Goal: Information Seeking & Learning: Learn about a topic

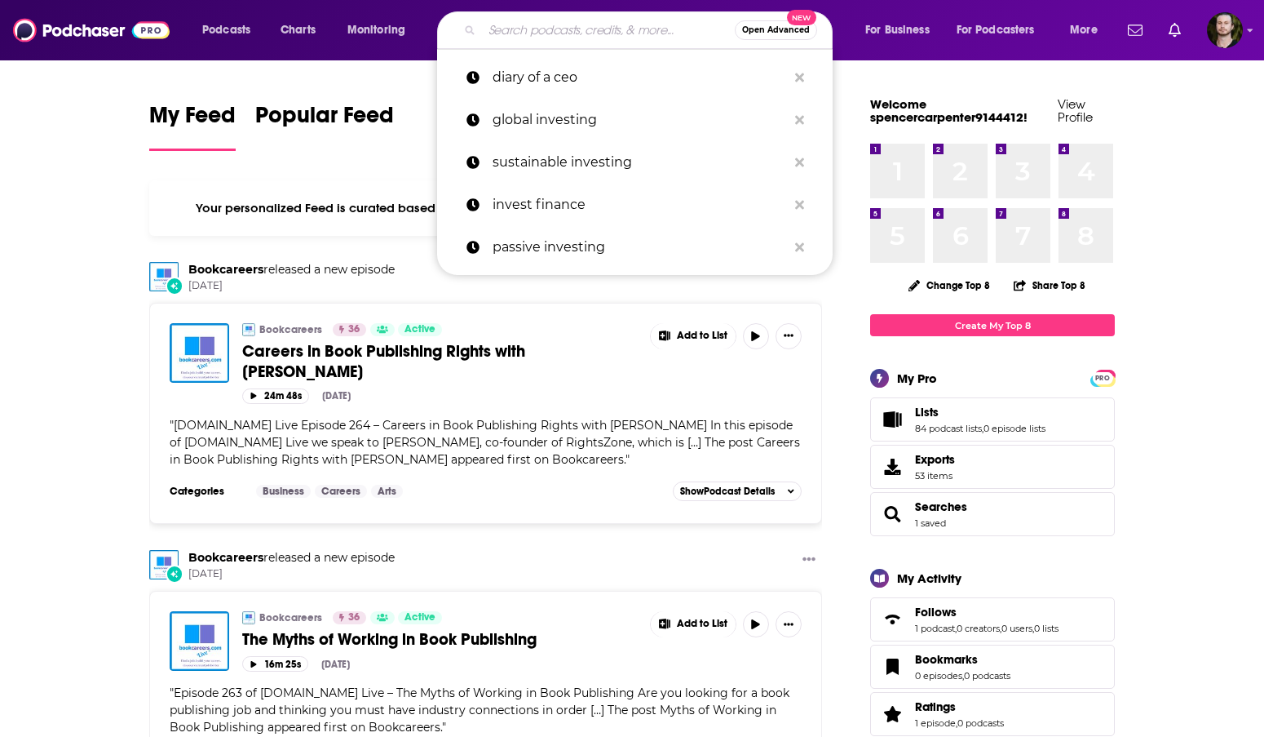
click at [604, 35] on input "Search podcasts, credits, & more..." at bounding box center [608, 30] width 253 height 26
paste input "Rise Above with [PERSON_NAME]"
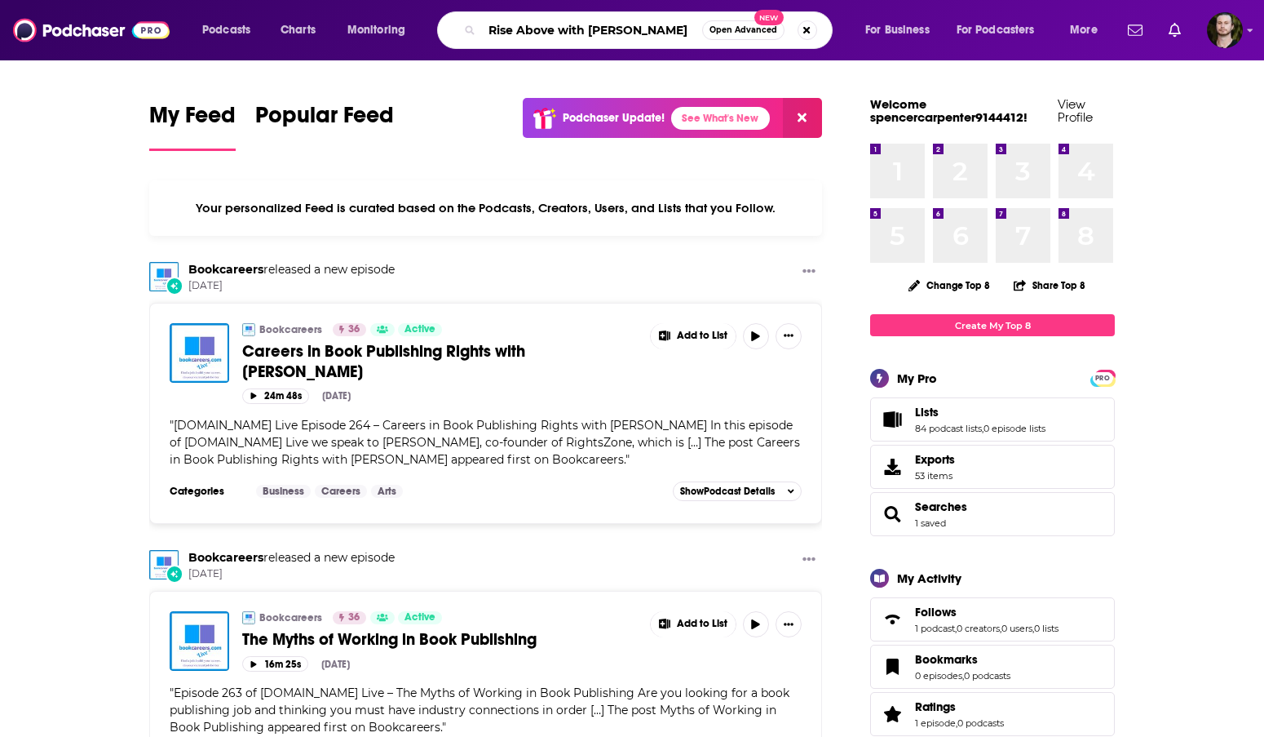
type input "Rise Above with [PERSON_NAME]"
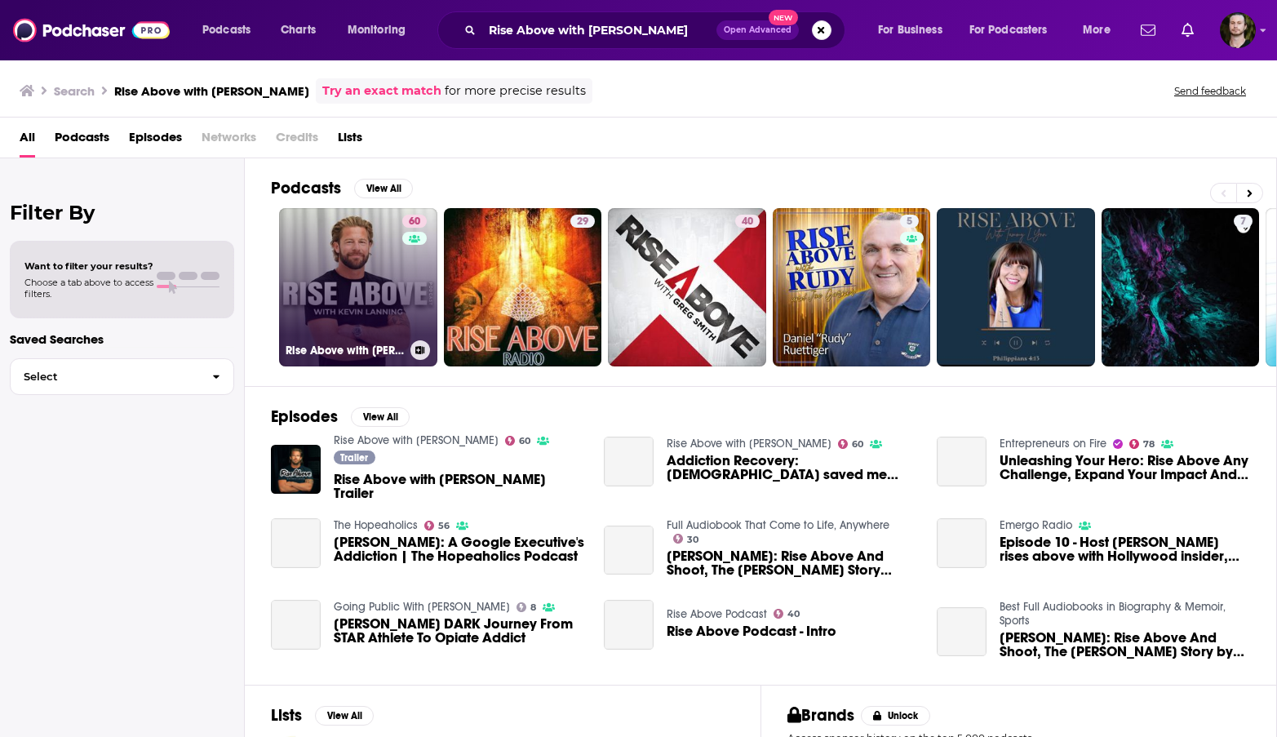
click at [381, 291] on link "60 Rise Above with [PERSON_NAME]" at bounding box center [358, 287] width 158 height 158
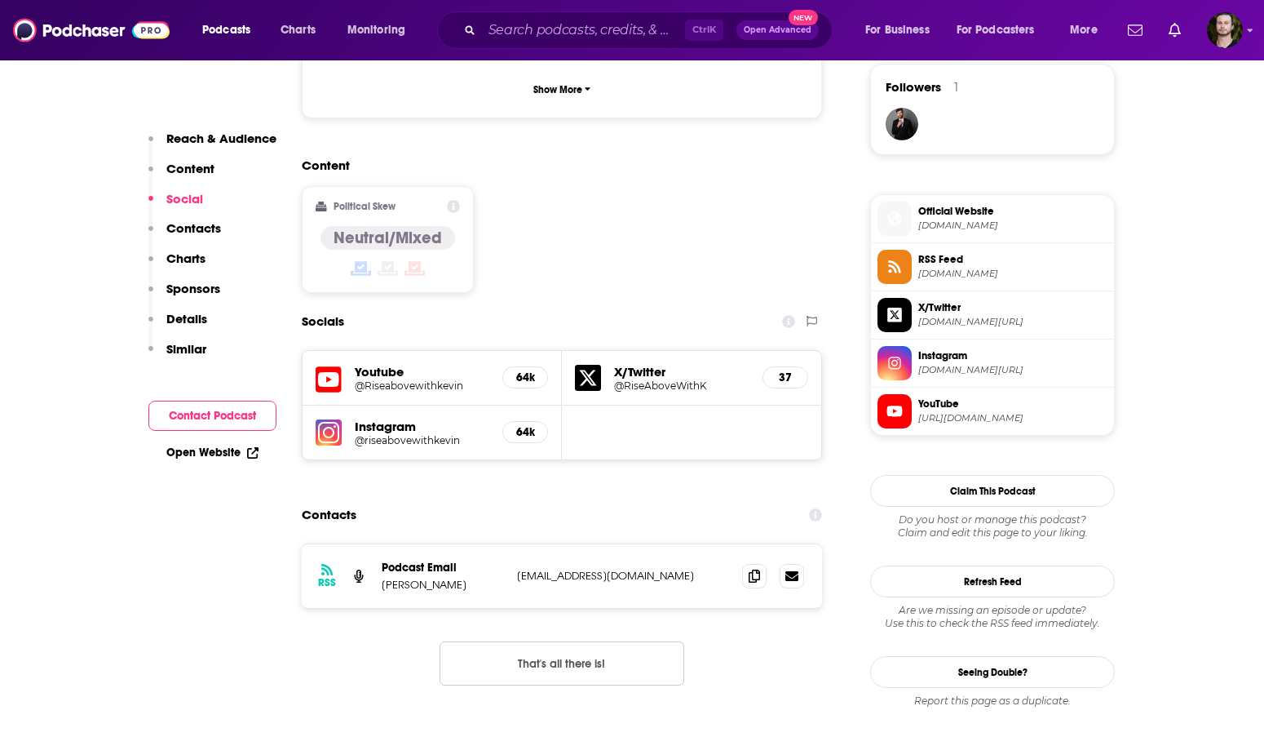
scroll to position [1223, 0]
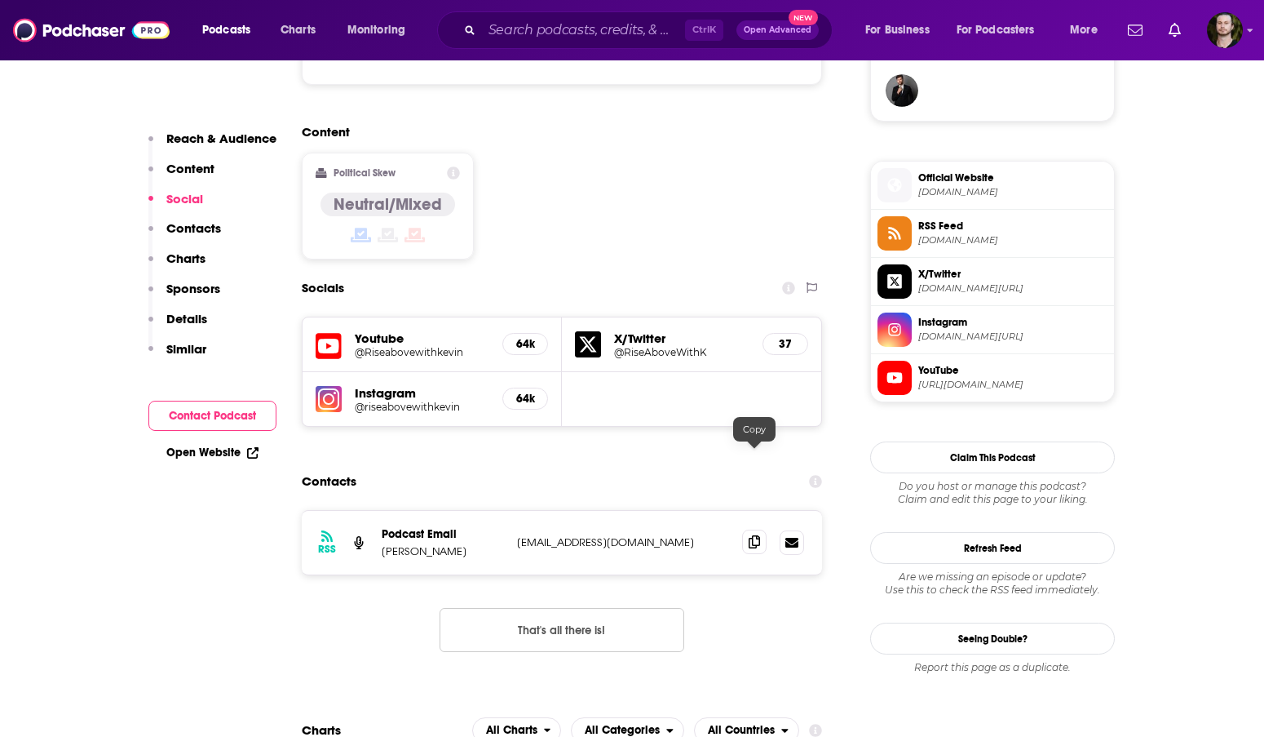
click at [754, 535] on icon at bounding box center [754, 541] width 11 height 13
